Goal: Information Seeking & Learning: Understand process/instructions

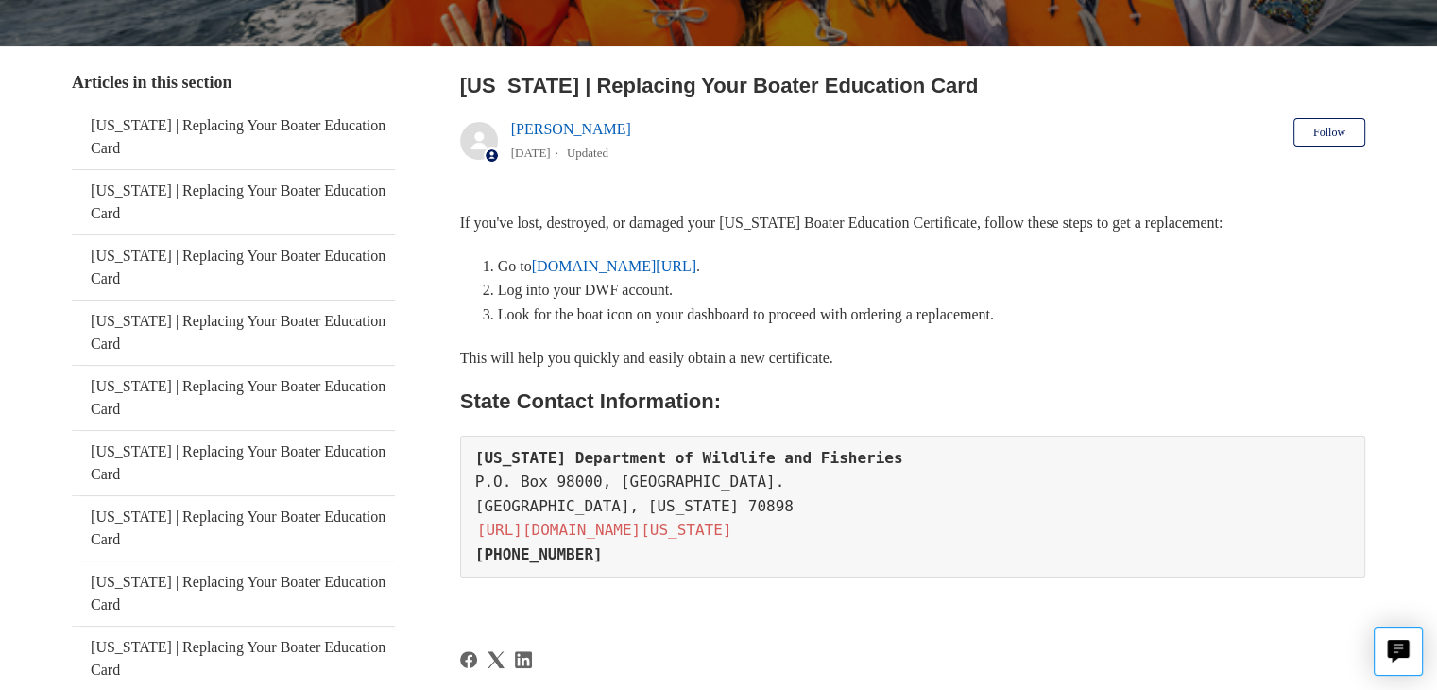
scroll to position [283, 0]
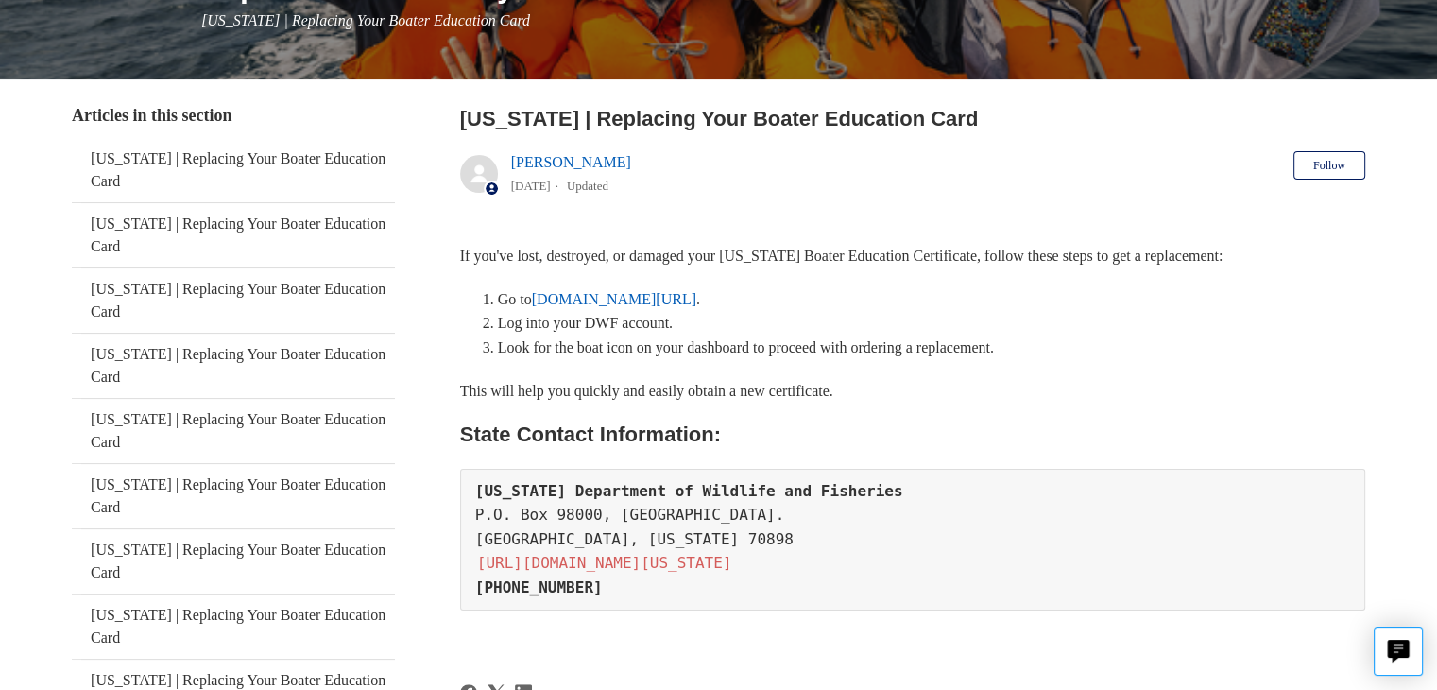
click at [605, 297] on link "[DOMAIN_NAME][URL]" at bounding box center [614, 299] width 164 height 16
click at [600, 294] on link "[DOMAIN_NAME][URL]" at bounding box center [614, 299] width 164 height 16
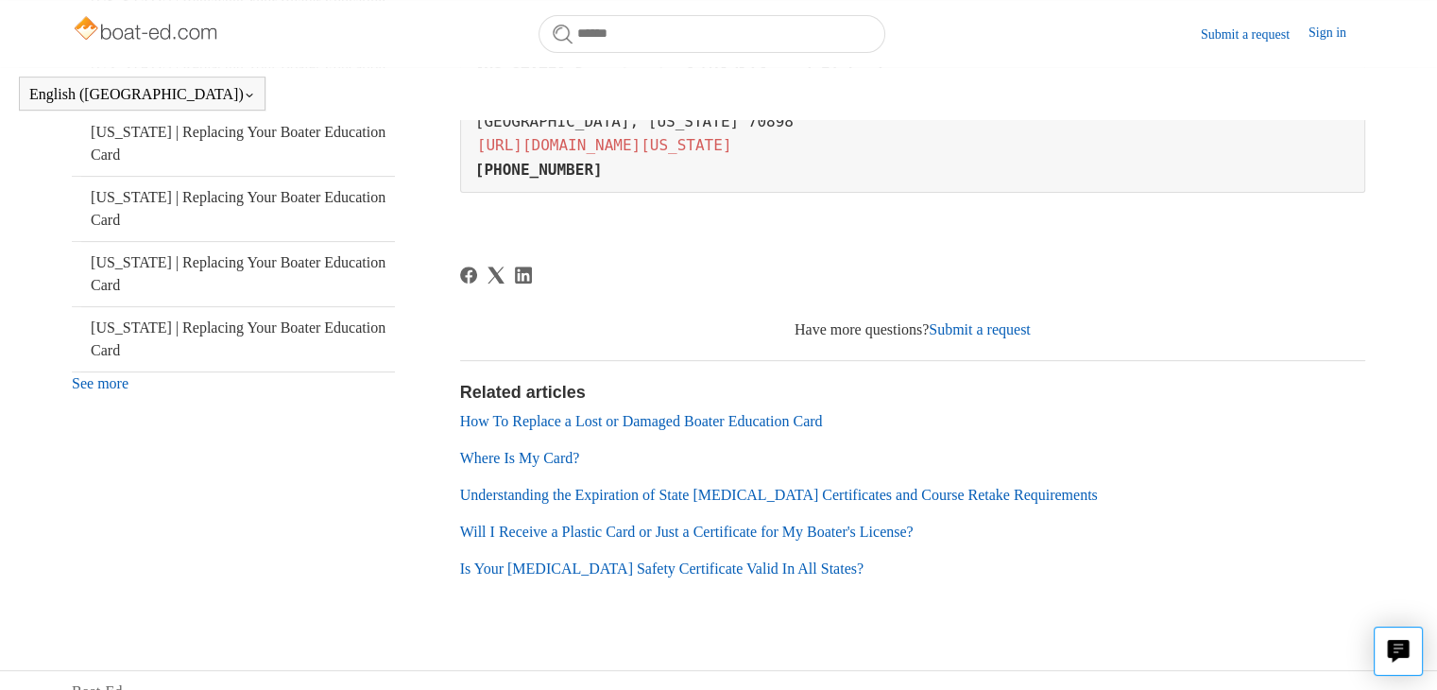
scroll to position [670, 0]
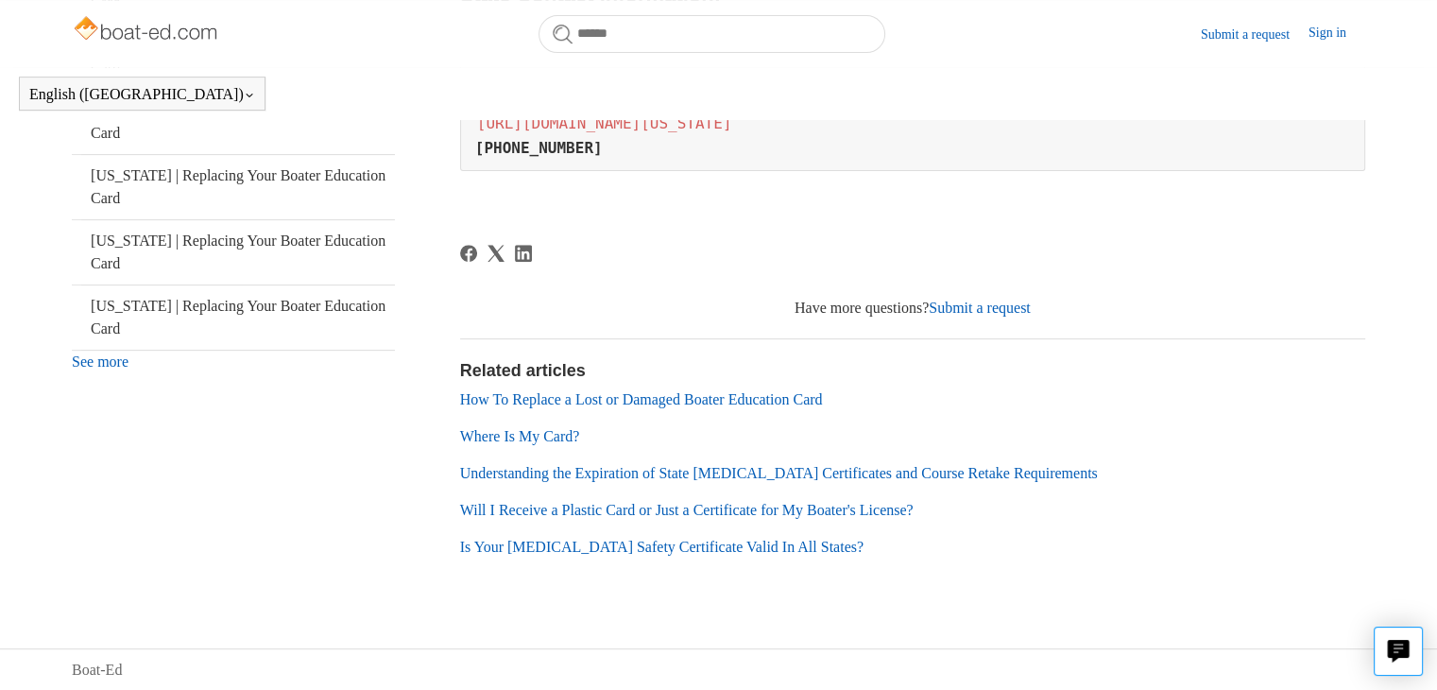
click at [676, 392] on link "How To Replace a Lost or Damaged Boater Education Card" at bounding box center [641, 399] width 363 height 16
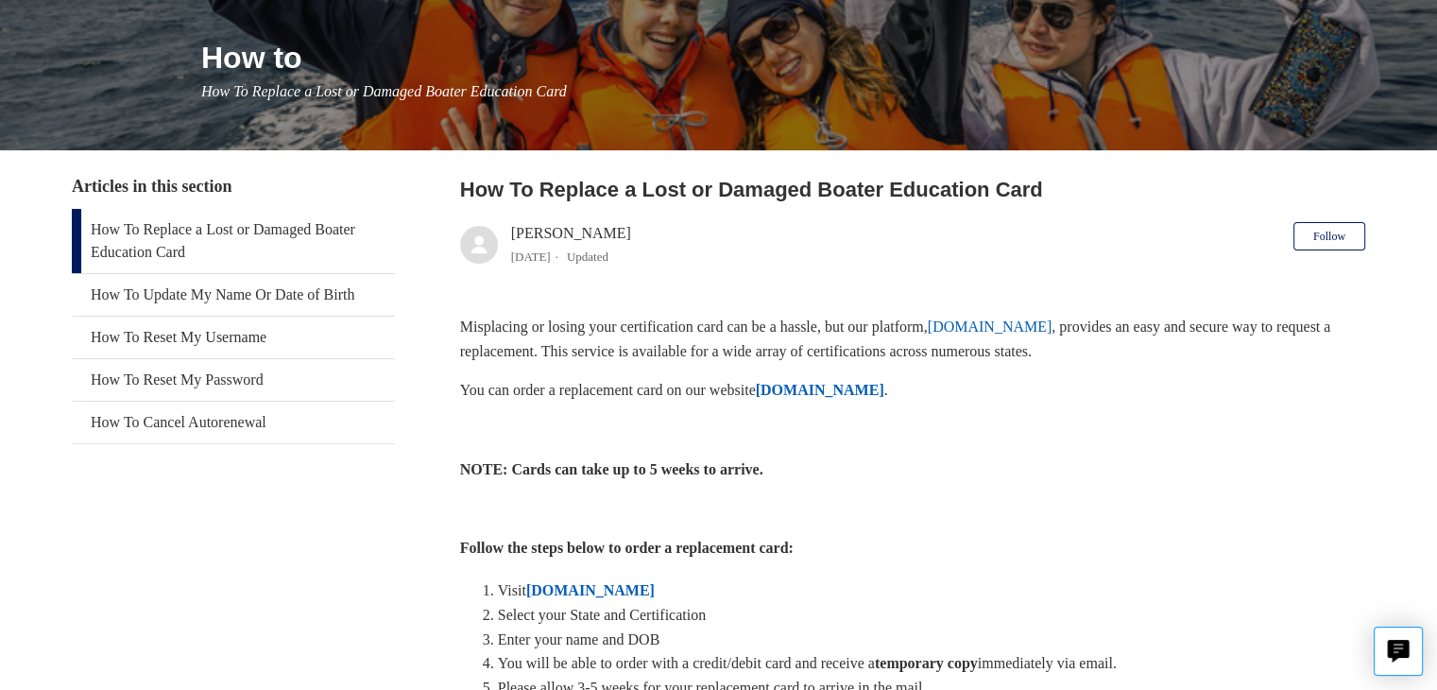
scroll to position [283, 0]
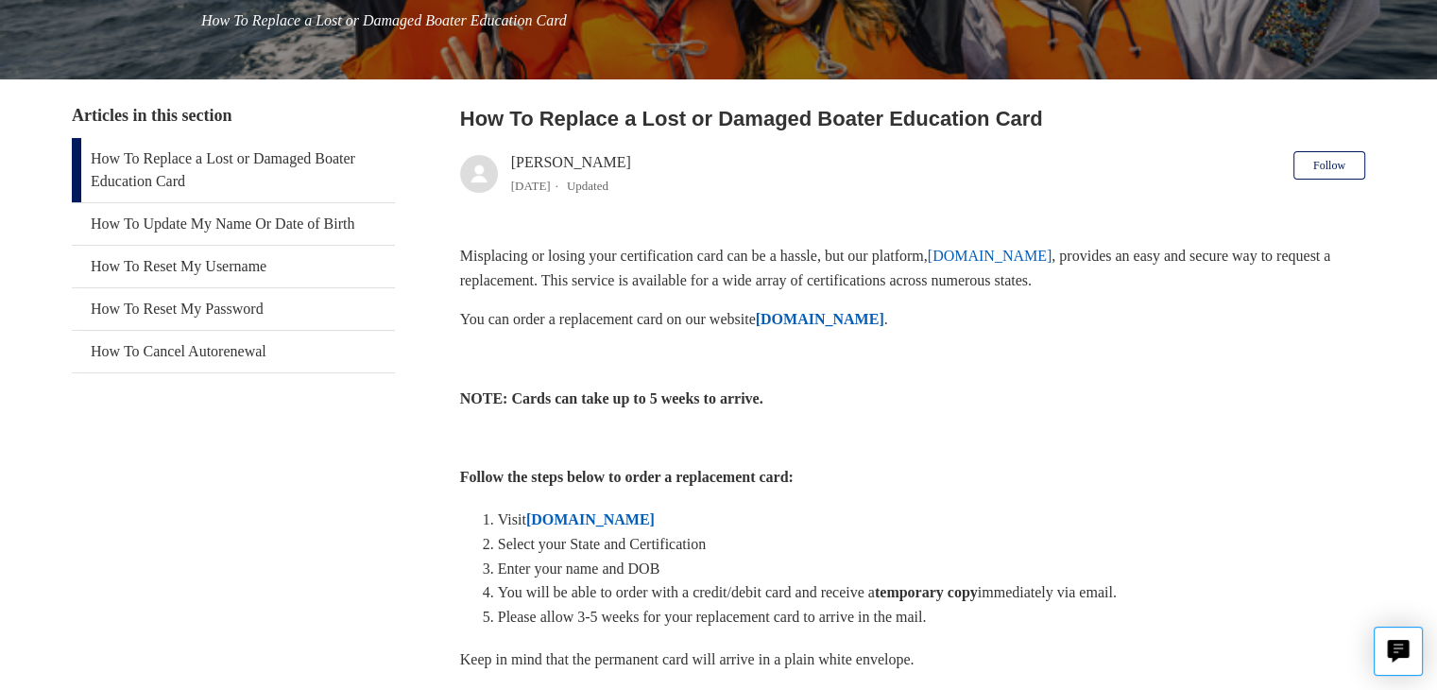
click at [860, 318] on strong "[DOMAIN_NAME]" at bounding box center [820, 319] width 128 height 16
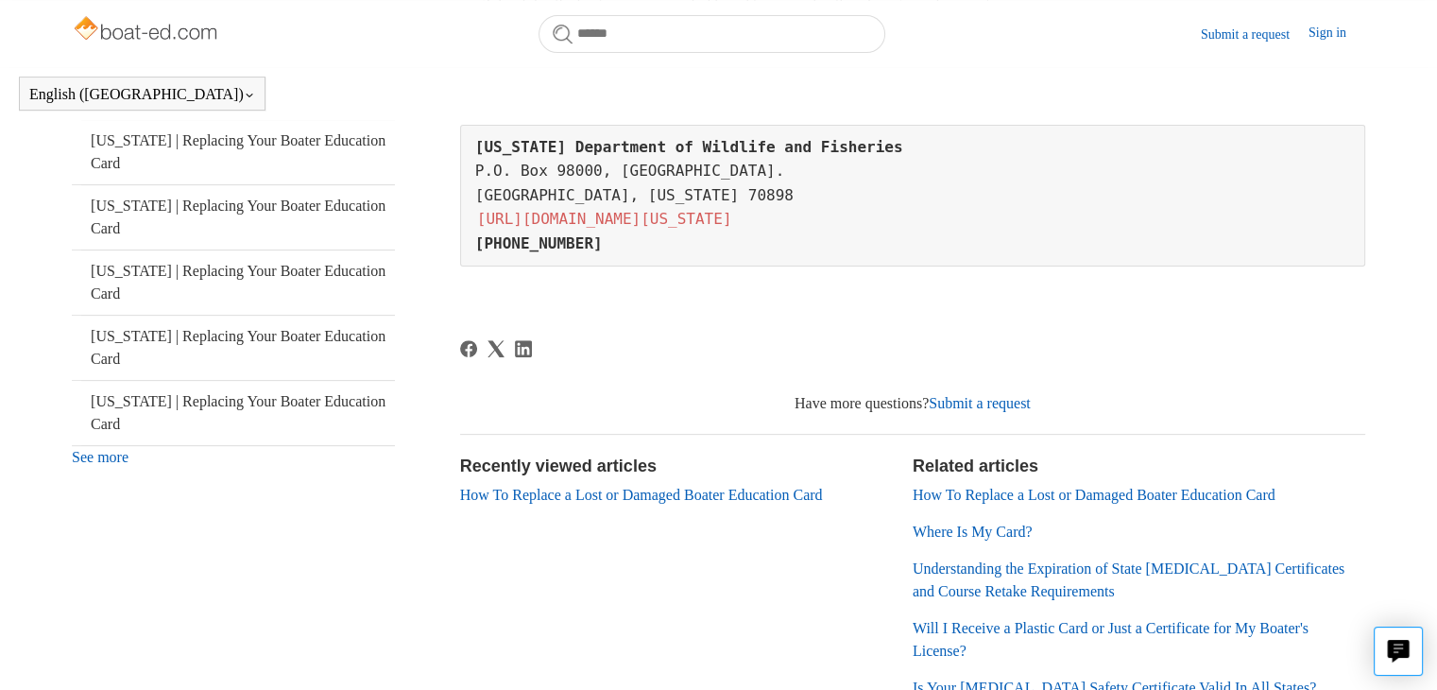
scroll to position [607, 0]
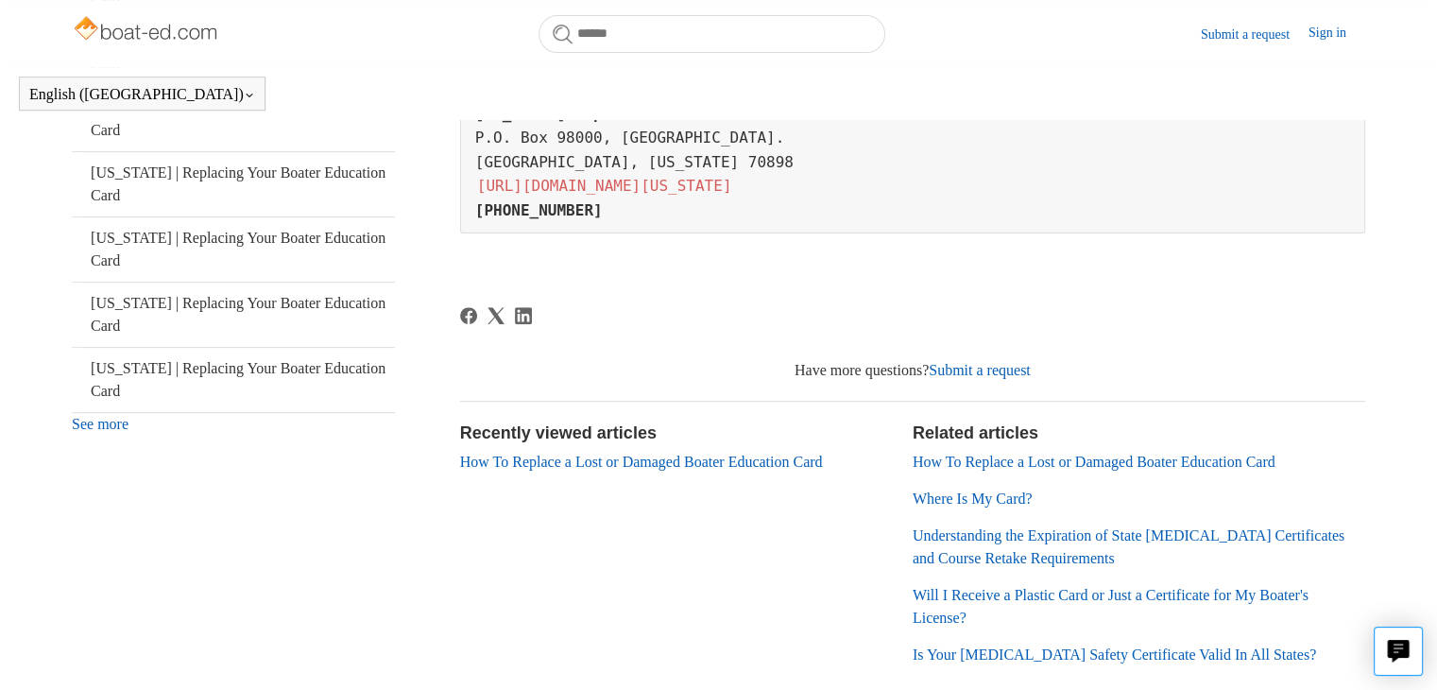
click at [734, 182] on link "[URL][DOMAIN_NAME][US_STATE]" at bounding box center [604, 186] width 259 height 22
